Goal: Go to known website: Go to known website

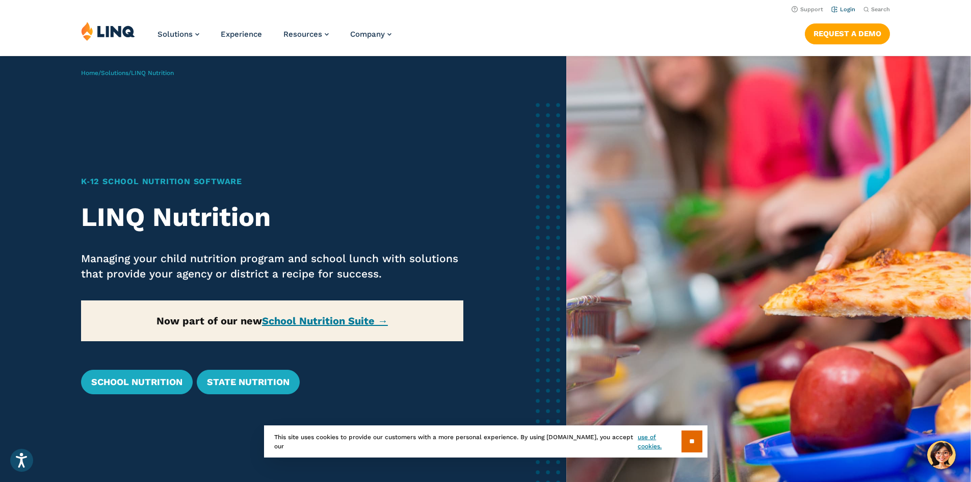
click at [842, 10] on link "Login" at bounding box center [843, 9] width 24 height 7
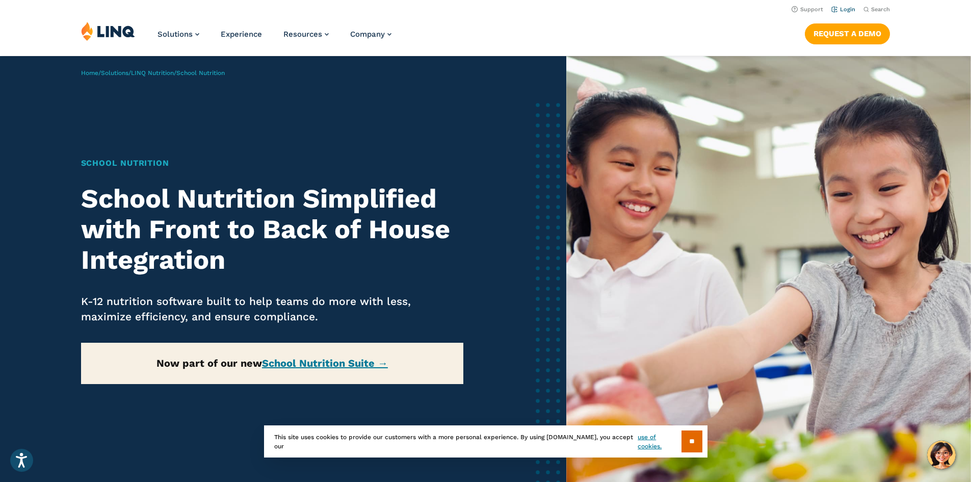
click at [845, 8] on link "Login" at bounding box center [843, 9] width 24 height 7
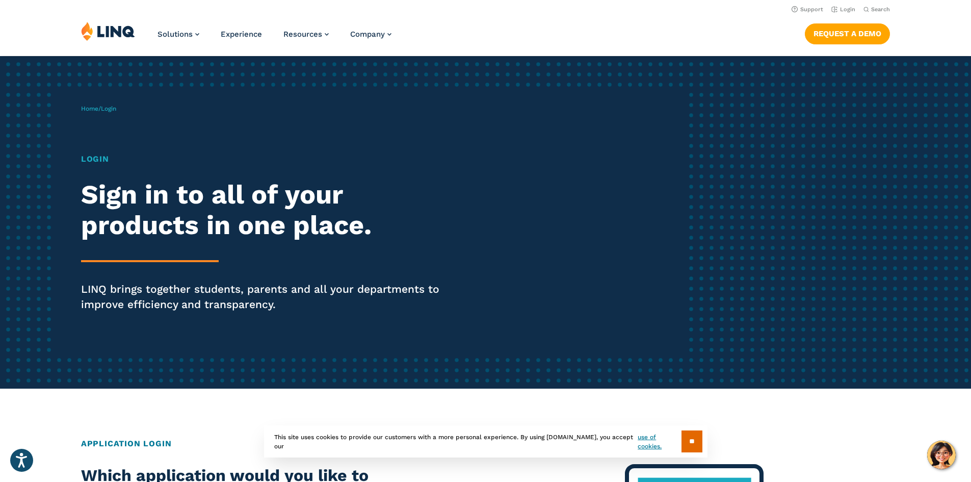
click at [102, 158] on h1 "Login" at bounding box center [268, 159] width 374 height 12
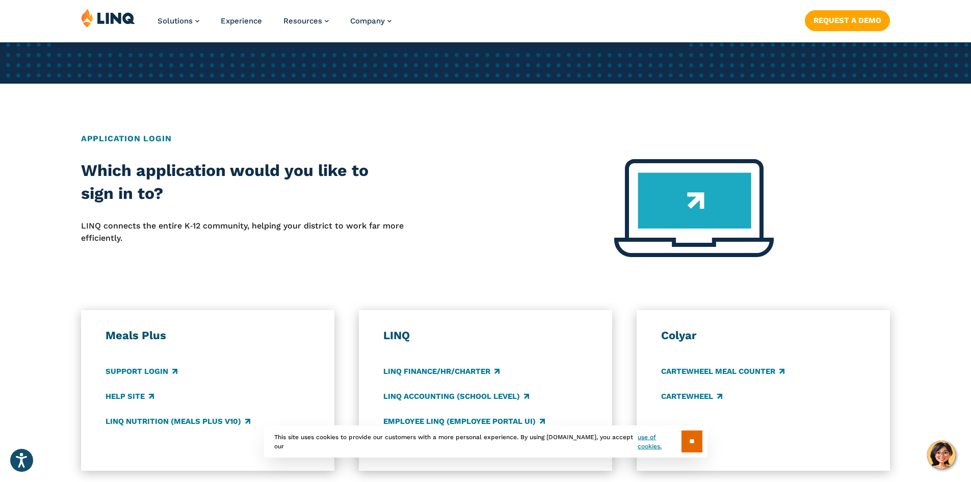
scroll to position [408, 0]
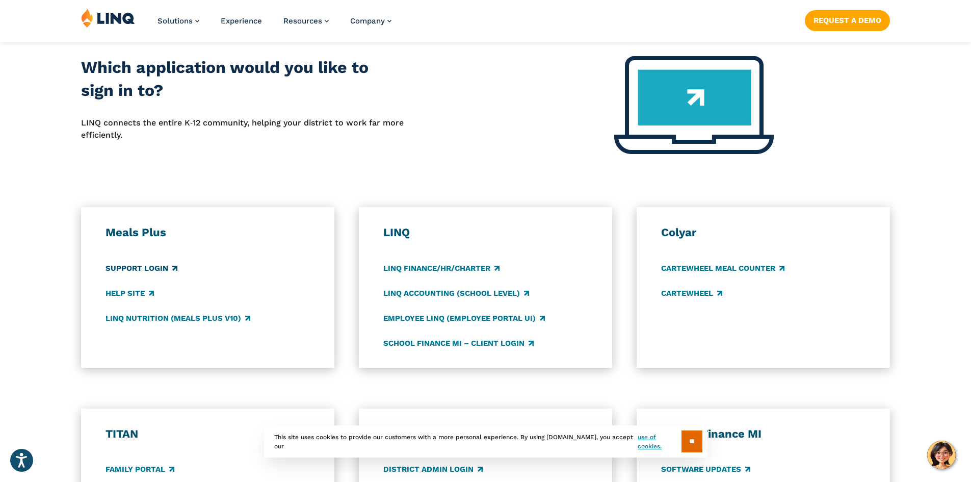
click at [160, 270] on link "Support Login" at bounding box center [141, 267] width 72 height 11
